Goal: Information Seeking & Learning: Stay updated

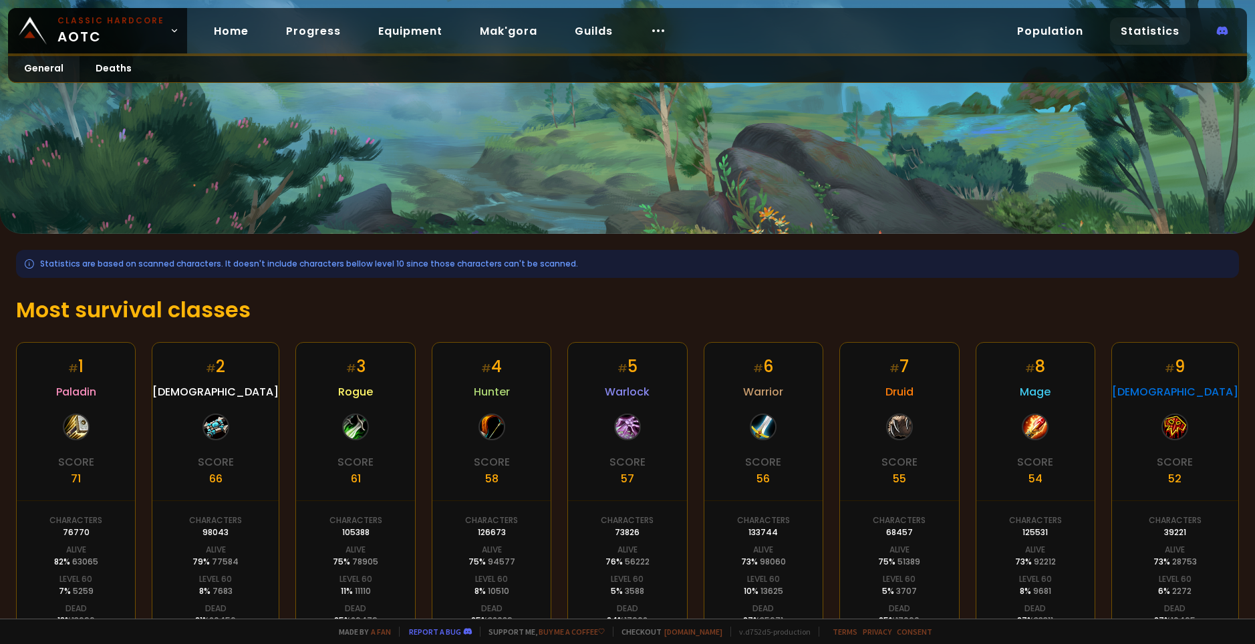
click at [618, 305] on h1 "Most survival classes" at bounding box center [627, 310] width 1222 height 32
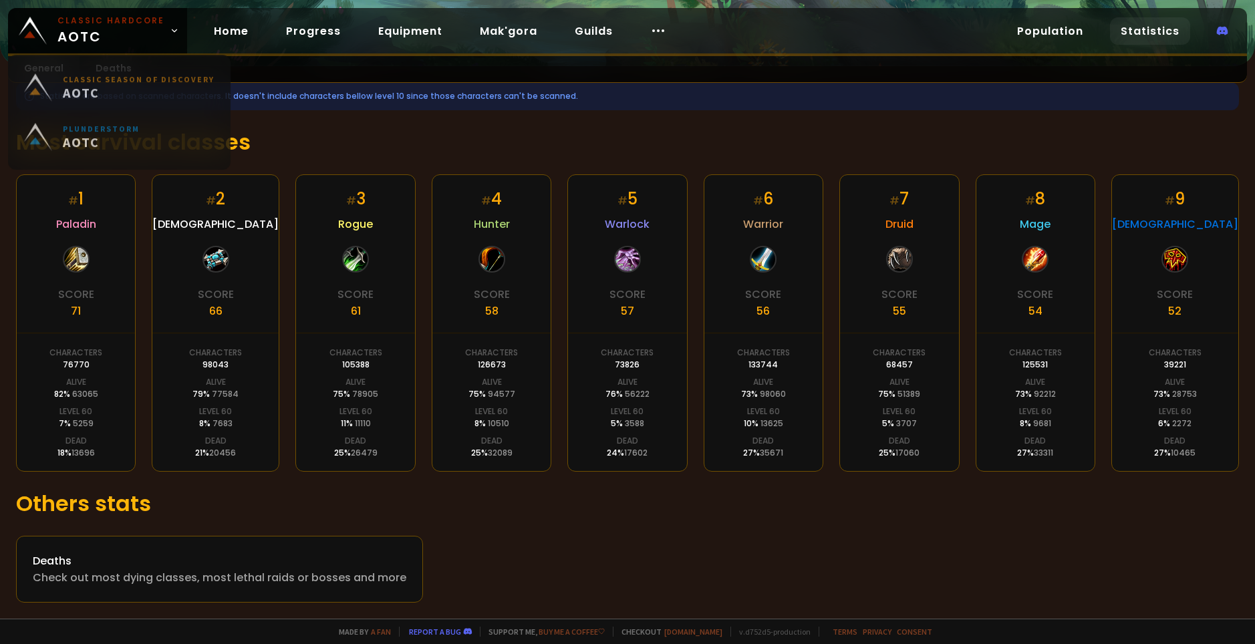
click at [112, 65] on div "Classic Season of Discovery AOTC Plunderstorm AOTC" at bounding box center [119, 116] width 222 height 115
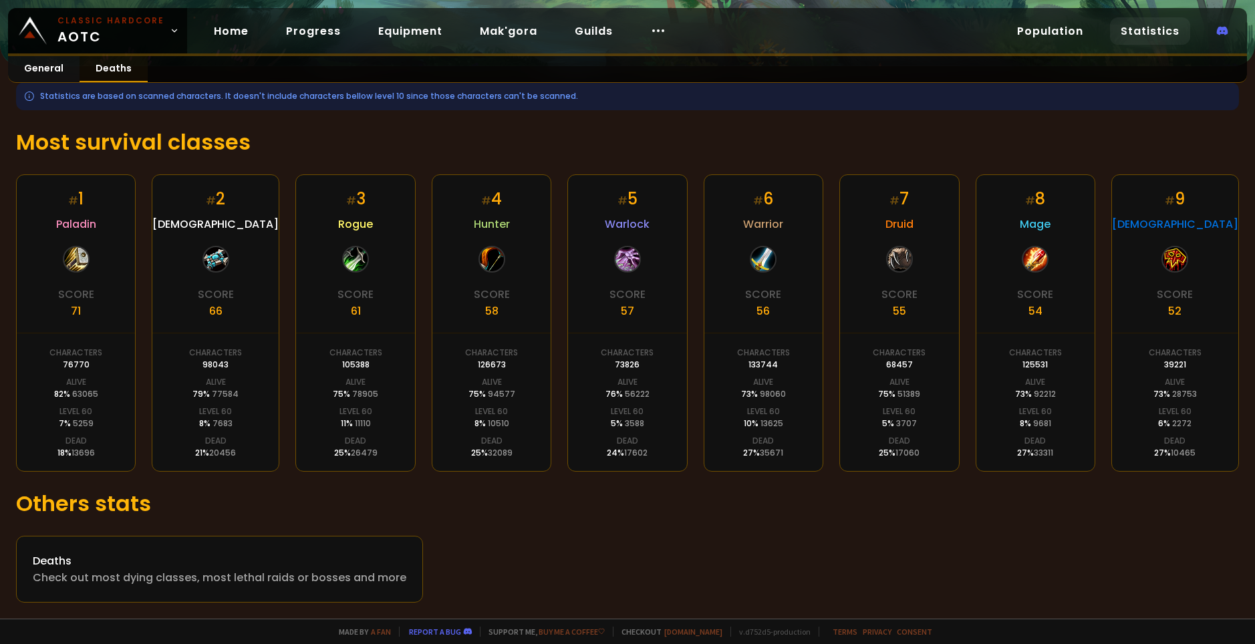
click at [114, 67] on link "Deaths" at bounding box center [113, 69] width 68 height 26
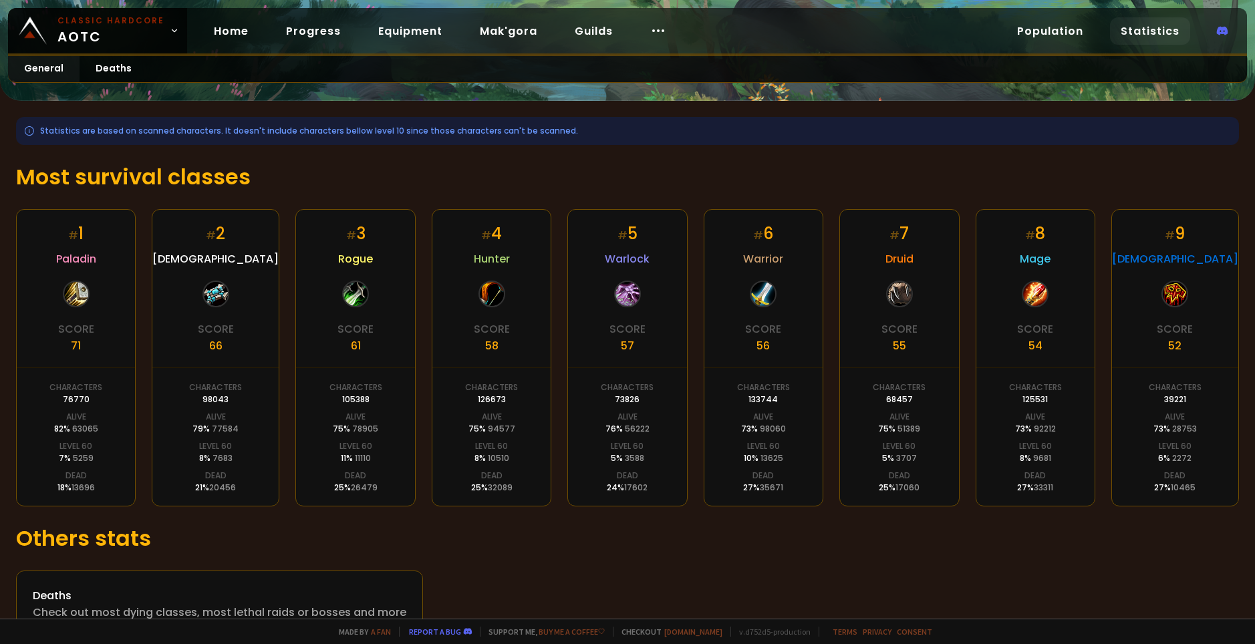
scroll to position [134, 0]
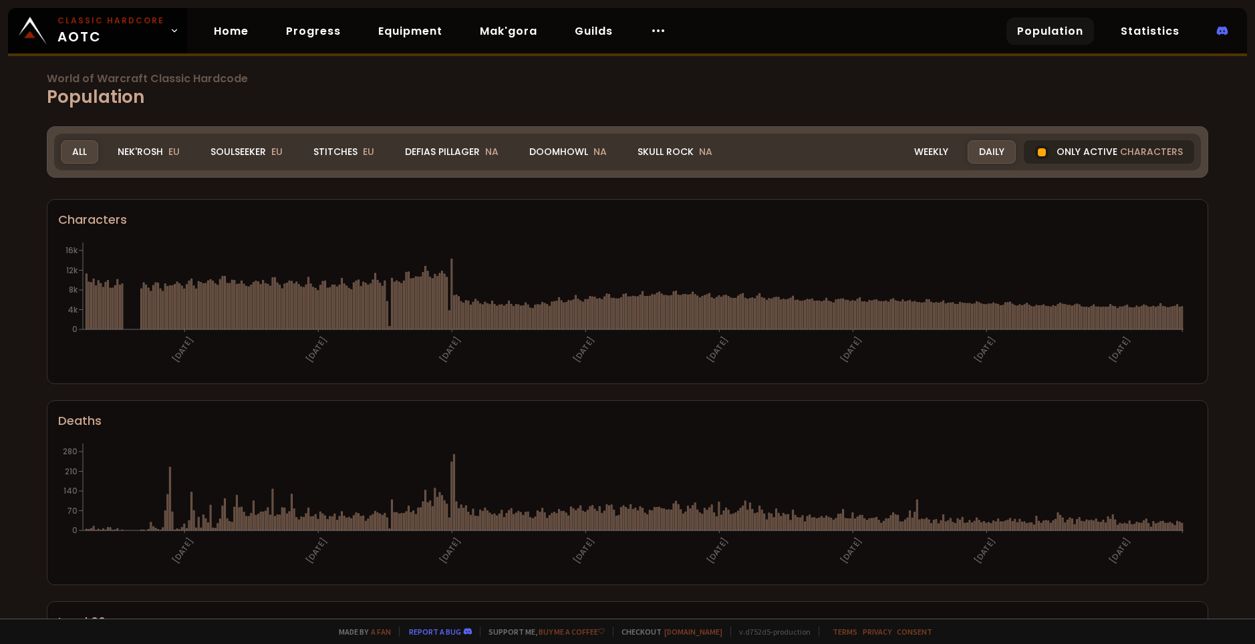
click at [1073, 154] on div "Only active characters" at bounding box center [1108, 151] width 170 height 23
click at [1035, 152] on div at bounding box center [1041, 152] width 13 height 13
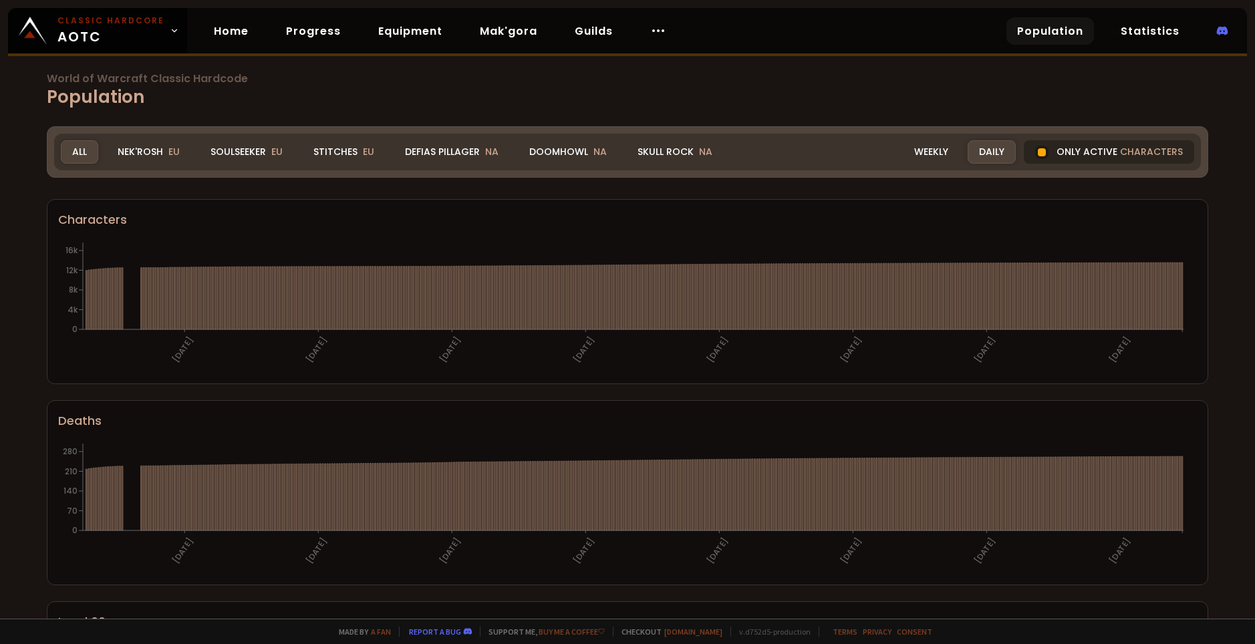
click at [1047, 150] on div "Only active characters" at bounding box center [1108, 151] width 170 height 23
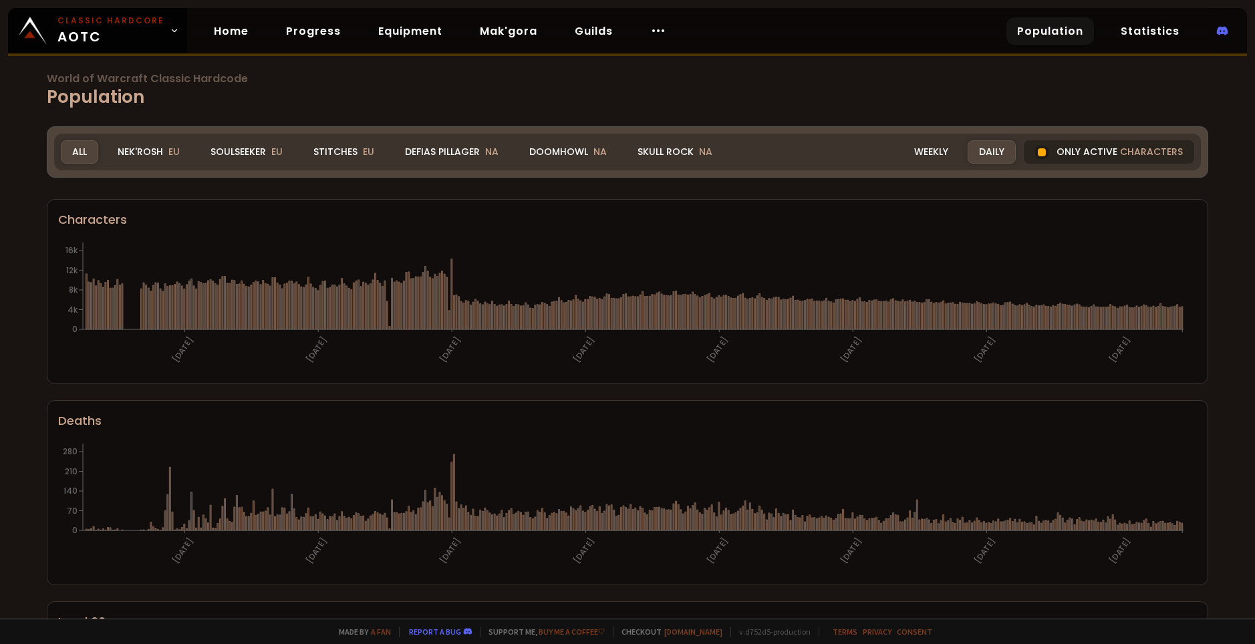
click at [1037, 151] on div at bounding box center [1041, 152] width 8 height 8
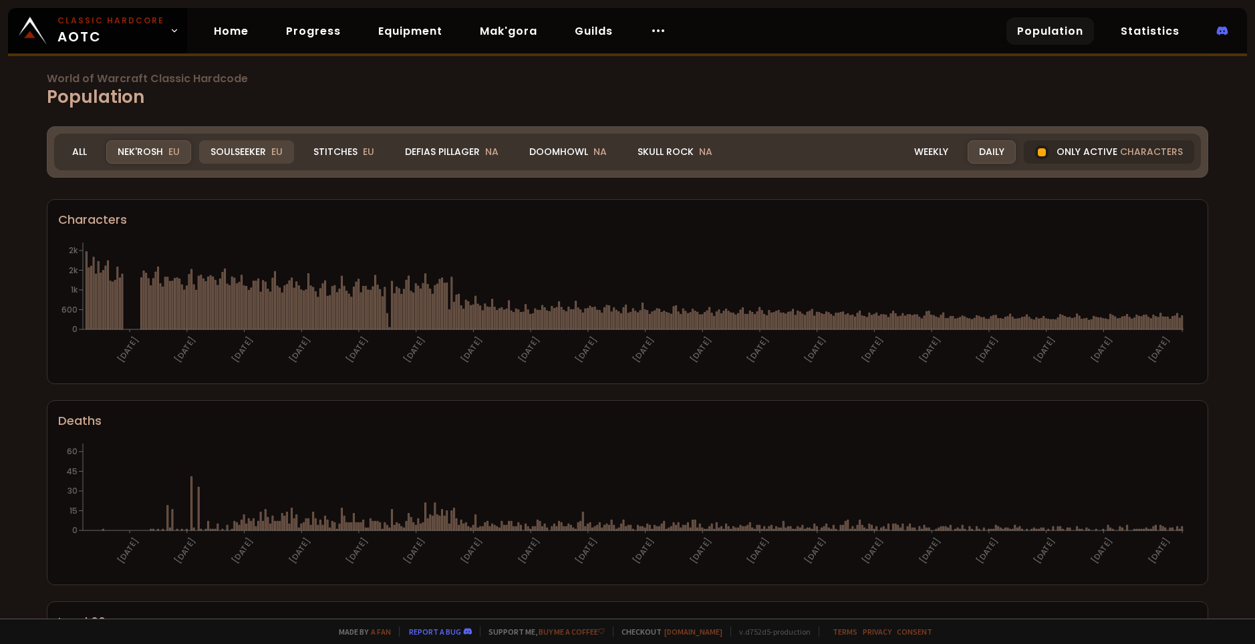
click at [256, 154] on div "Soulseeker EU" at bounding box center [246, 151] width 95 height 23
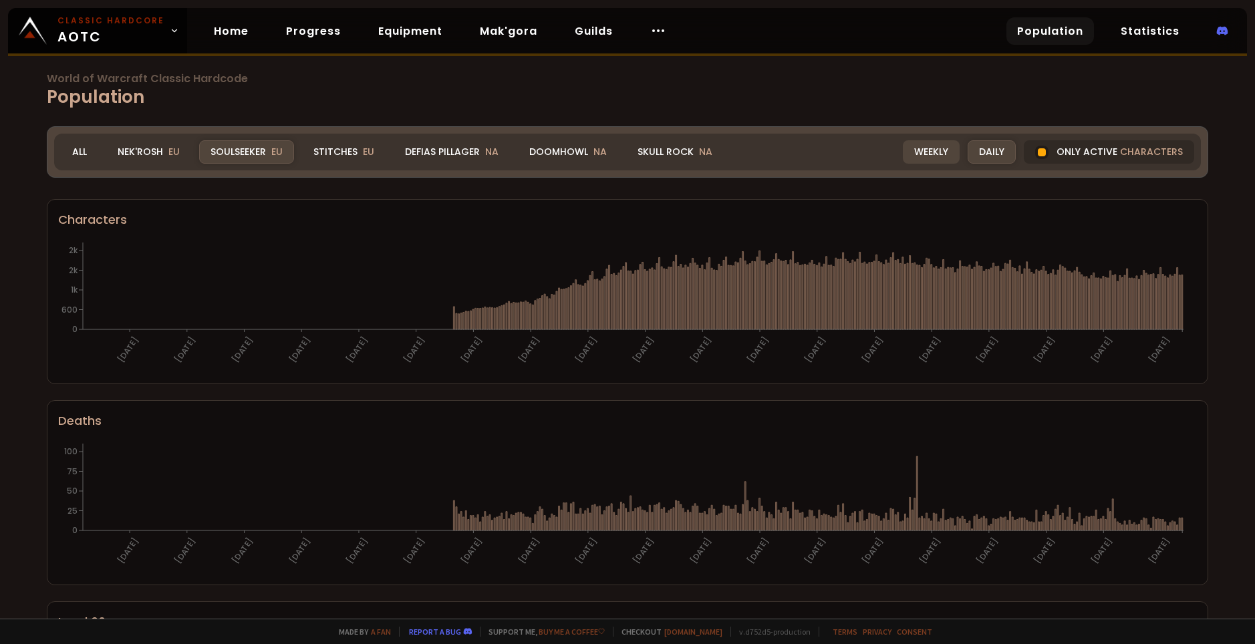
click at [938, 147] on div "Weekly" at bounding box center [930, 151] width 57 height 23
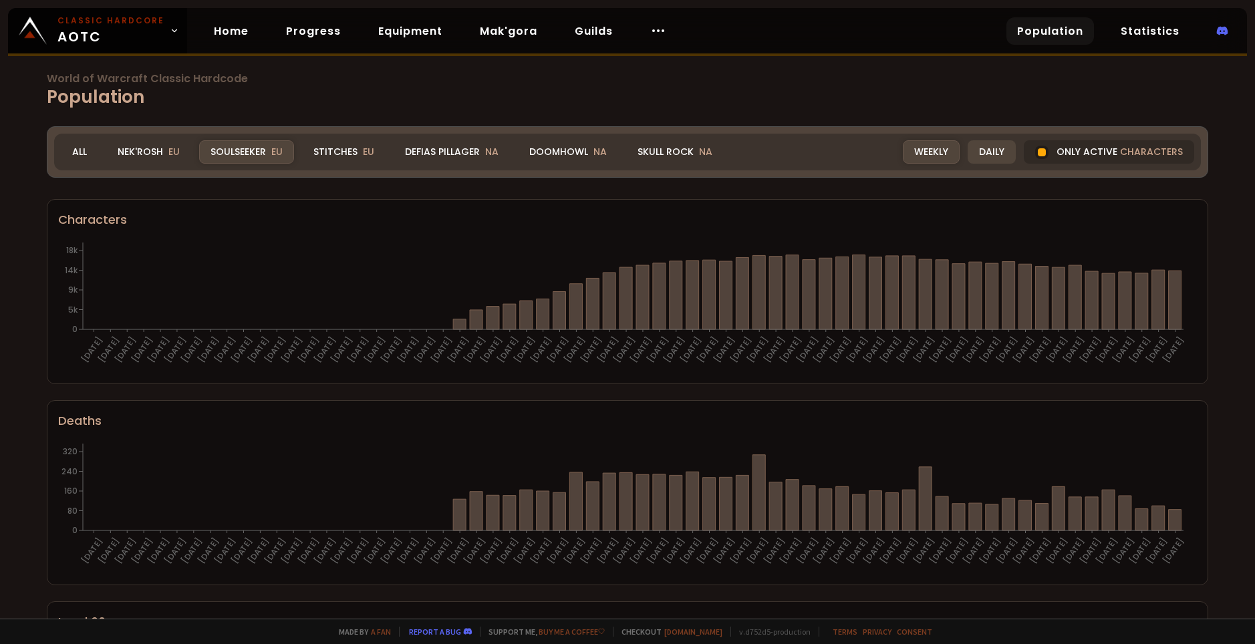
click at [982, 154] on div "Daily" at bounding box center [991, 151] width 48 height 23
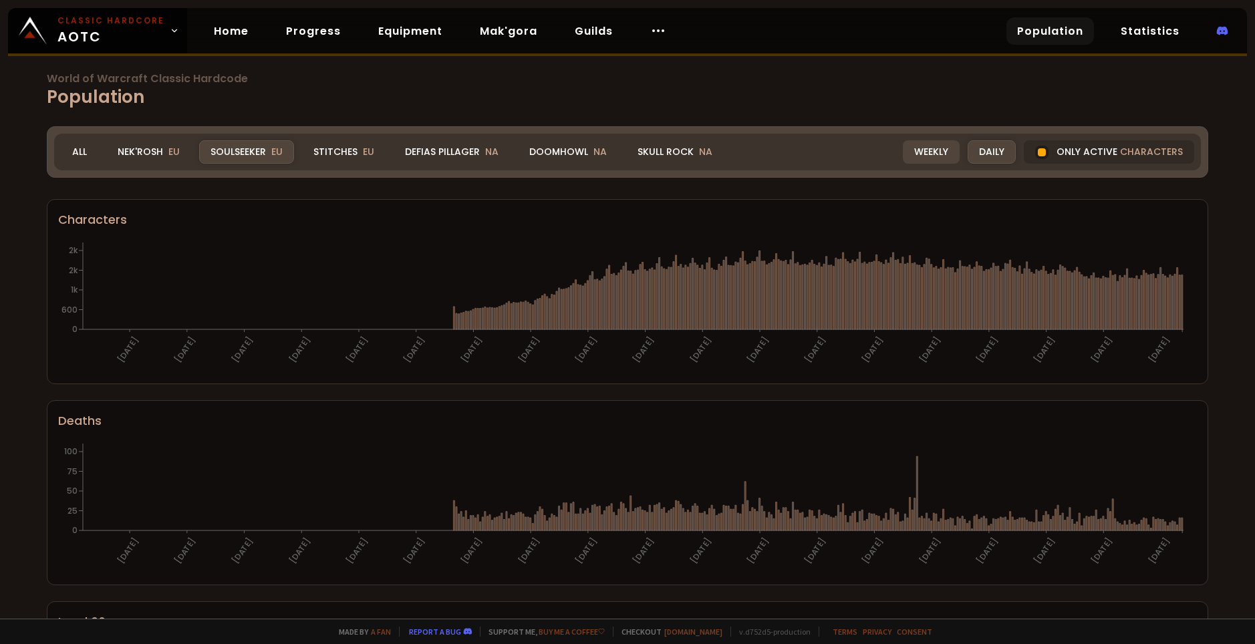
click at [929, 152] on div "Weekly" at bounding box center [930, 151] width 57 height 23
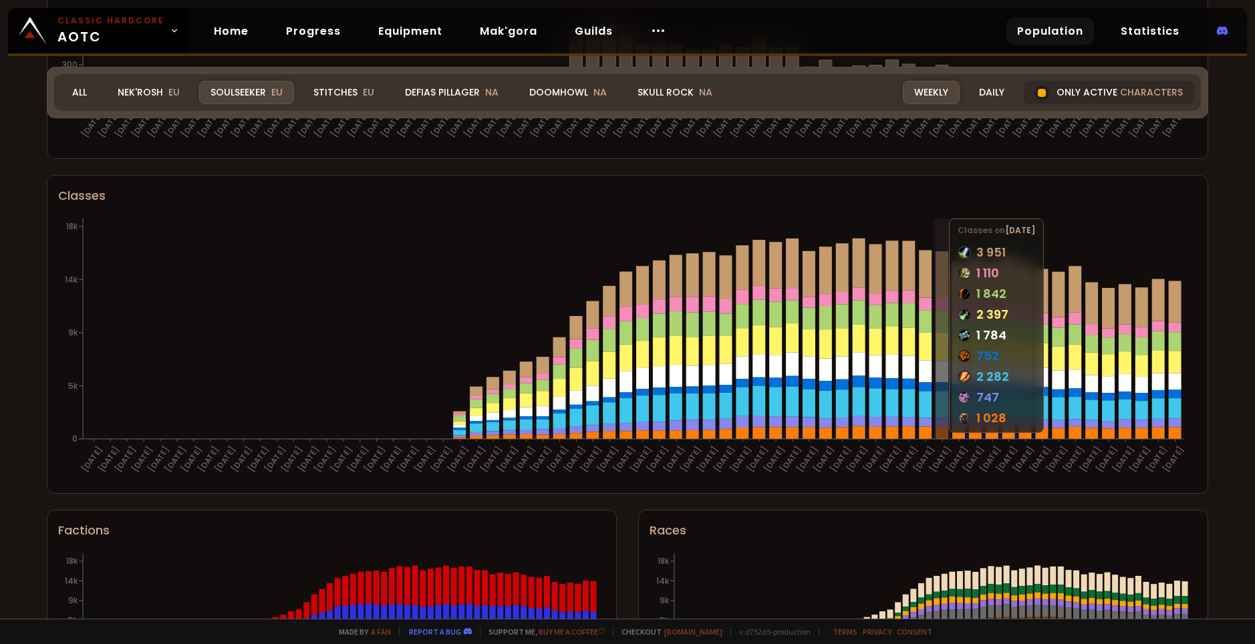
scroll to position [719, 0]
